Goal: Task Accomplishment & Management: Use online tool/utility

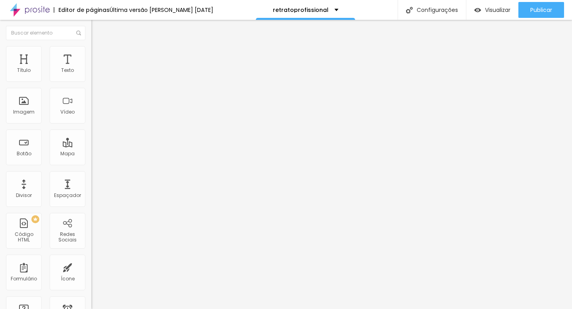
click at [95, 115] on icon "button" at bounding box center [97, 112] width 5 height 5
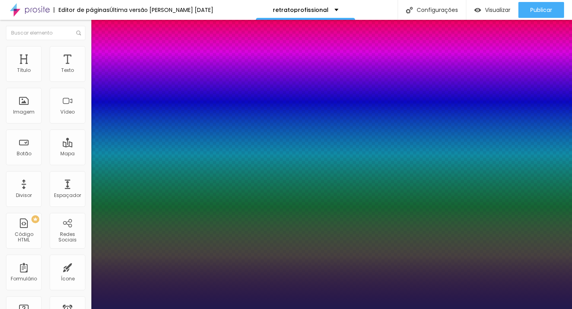
type input "1"
type input "47"
type input "1"
type input "46"
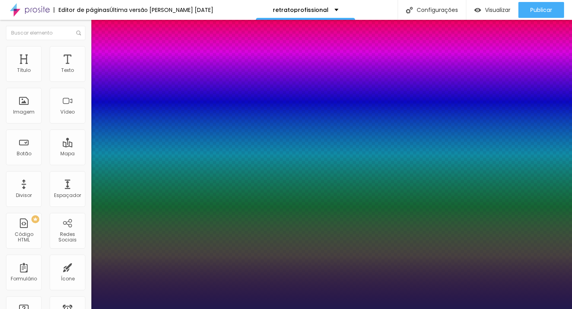
type input "1"
type input "45"
type input "1"
type input "44"
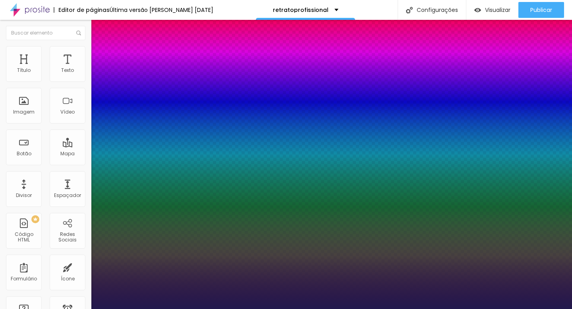
type input "44"
type input "1"
type input "43"
type input "1"
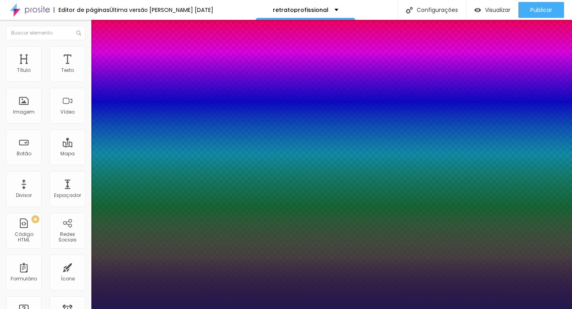
type input "42"
type input "1"
type input "41"
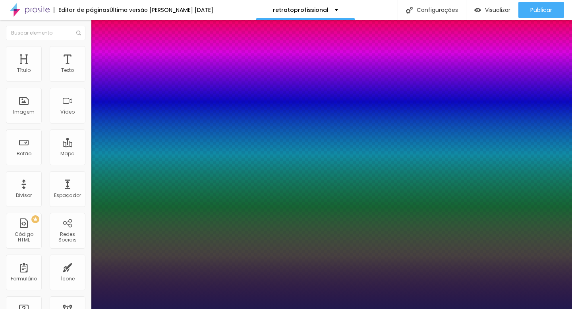
type input "1"
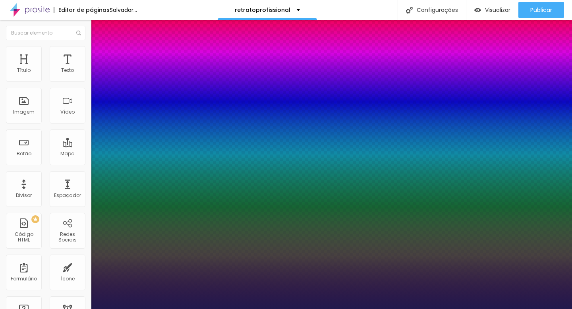
type input "40"
type input "1"
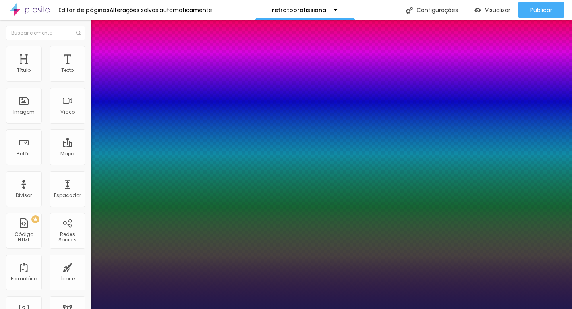
drag, startPoint x: 127, startPoint y: 224, endPoint x: 122, endPoint y: 226, distance: 5.5
type input "40"
click at [207, 263] on div at bounding box center [286, 309] width 572 height 0
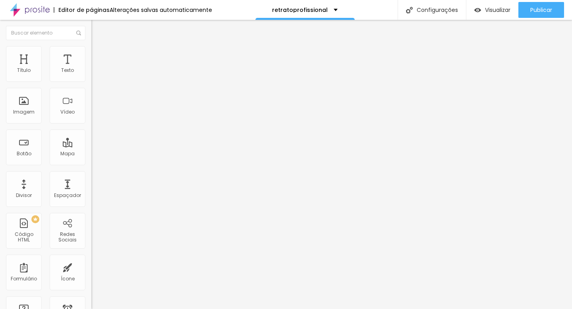
click at [95, 74] on icon "button" at bounding box center [97, 71] width 5 height 5
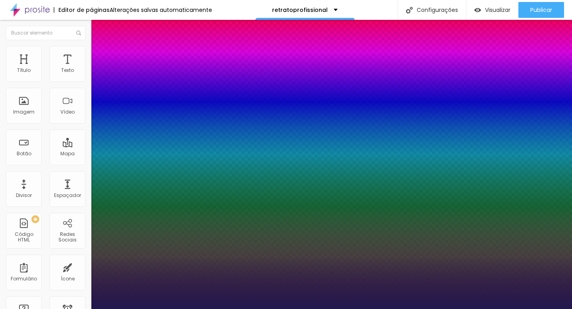
type input "1"
type input "25"
type input "1"
type input "25"
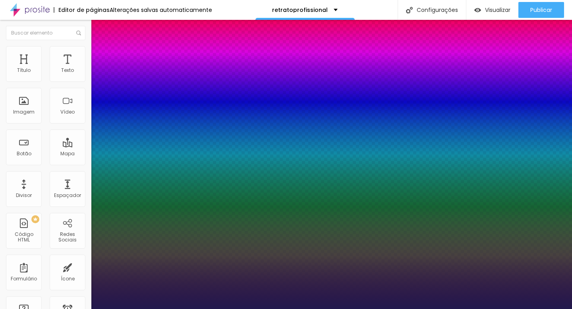
click at [261, 263] on div at bounding box center [286, 309] width 572 height 0
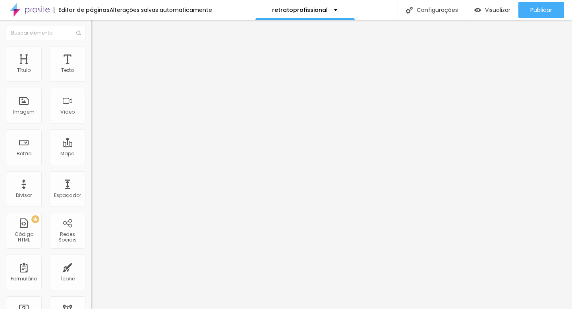
click at [91, 49] on img at bounding box center [94, 49] width 7 height 7
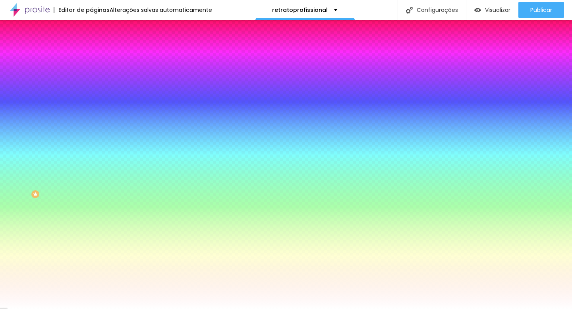
scroll to position [38, 0]
click at [91, 209] on div "Tipografia Voltar ao padrão" at bounding box center [136, 204] width 91 height 22
click at [95, 107] on icon "button" at bounding box center [96, 108] width 3 height 3
click at [80, 263] on div at bounding box center [286, 309] width 572 height 0
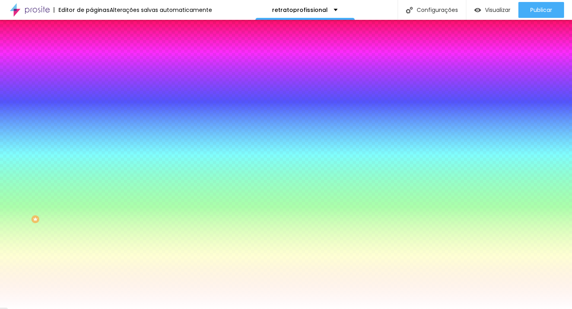
click at [99, 56] on font "Avançado" at bounding box center [112, 59] width 26 height 7
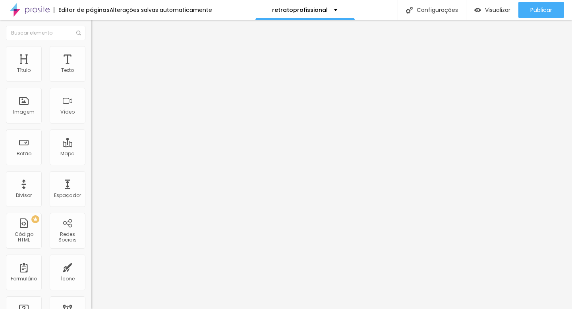
click at [91, 49] on img at bounding box center [94, 49] width 7 height 7
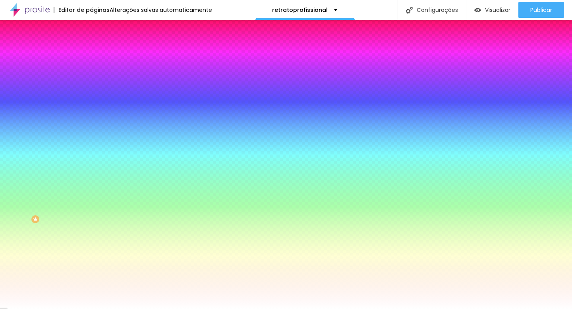
scroll to position [38, 0]
click at [95, 213] on icon "button" at bounding box center [97, 211] width 5 height 5
click at [81, 263] on div at bounding box center [286, 309] width 572 height 0
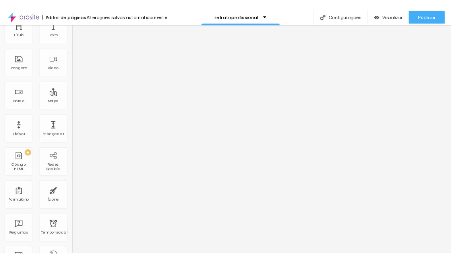
scroll to position [0, 0]
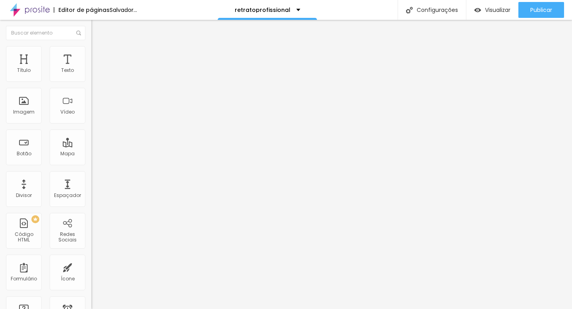
click at [91, 124] on font "1:1 Quadrado" at bounding box center [106, 121] width 31 height 7
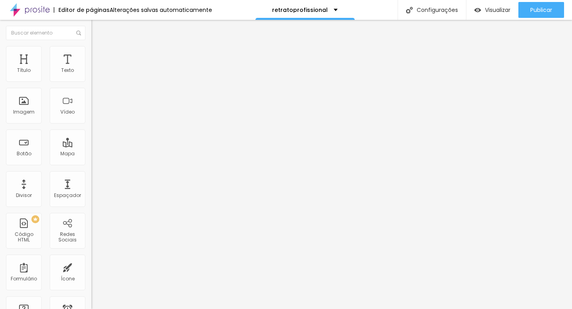
click at [91, 146] on span "Original" at bounding box center [100, 142] width 19 height 7
click at [99, 55] on font "Estilo" at bounding box center [105, 51] width 12 height 7
type input "95"
type input "90"
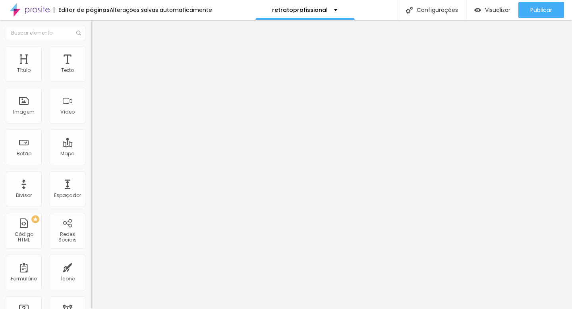
type input "90"
type input "85"
type input "80"
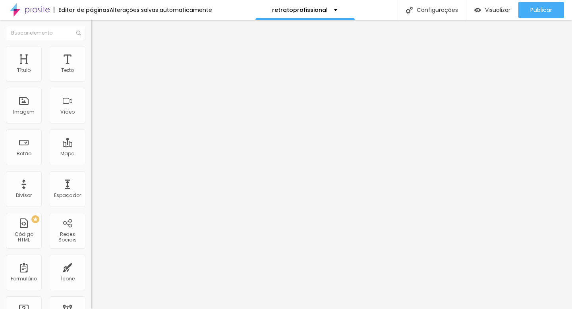
type input "75"
type input "80"
type input "85"
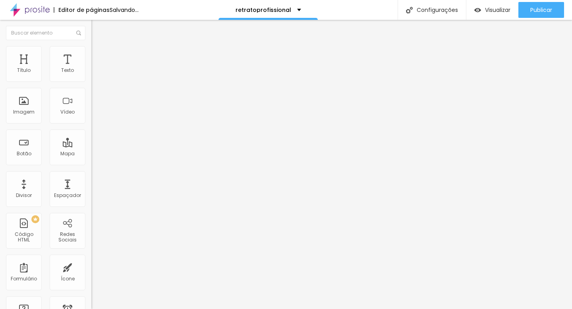
drag, startPoint x: 83, startPoint y: 84, endPoint x: 70, endPoint y: 84, distance: 12.7
type input "85"
click at [91, 81] on input "range" at bounding box center [116, 78] width 51 height 6
click at [91, 54] on li "Avançado" at bounding box center [136, 58] width 91 height 8
click at [91, 45] on img at bounding box center [94, 41] width 7 height 7
